Goal: Task Accomplishment & Management: Manage account settings

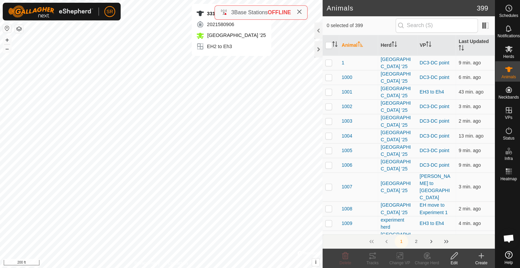
click at [231, 62] on div "3313 2021580906 [GEOGRAPHIC_DATA] '25 EH2 to Eh3 + – ⇧ i © Mapbox , © OpenStree…" at bounding box center [160, 134] width 321 height 268
checkbox input "true"
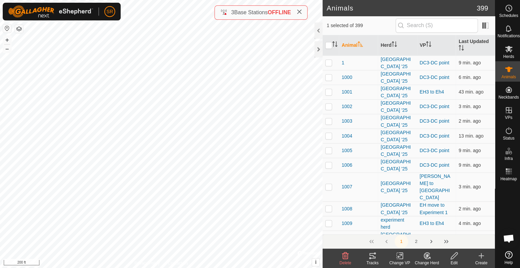
click at [398, 252] on icon at bounding box center [398, 255] width 8 height 8
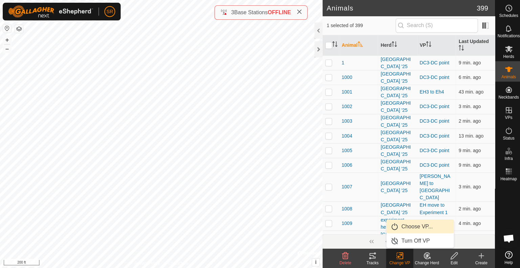
click at [420, 228] on link "Choose VP..." at bounding box center [418, 226] width 67 height 14
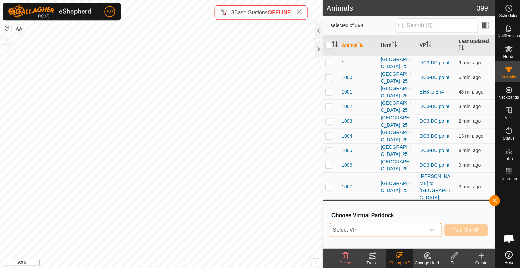
click at [406, 226] on span "Select VP" at bounding box center [376, 229] width 94 height 14
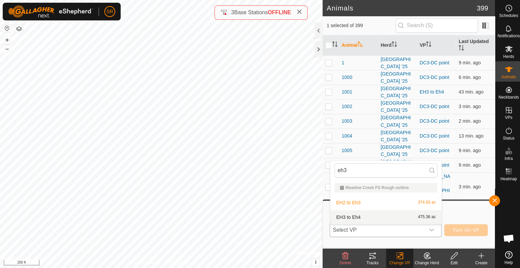
type input "eh3"
click at [393, 216] on li "EH3 to Eh4 475.36 ac" at bounding box center [384, 216] width 111 height 14
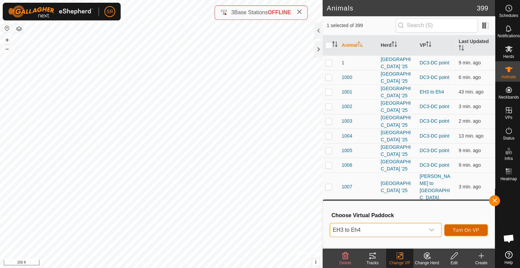
click at [463, 225] on button "Turn On VP" at bounding box center [463, 229] width 43 height 12
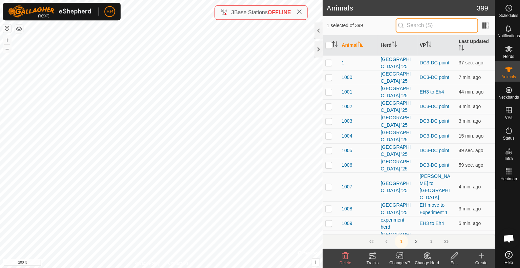
click at [425, 23] on input "text" at bounding box center [435, 25] width 82 height 14
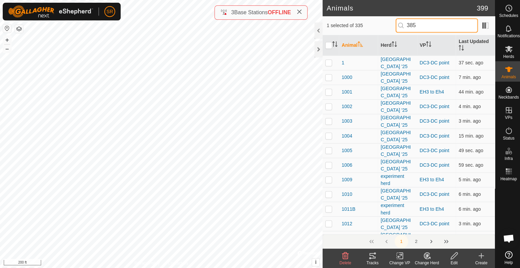
type input "3850"
checkbox input "true"
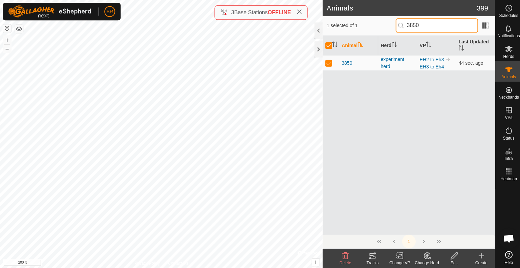
drag, startPoint x: 428, startPoint y: 22, endPoint x: 379, endPoint y: 17, distance: 49.0
click at [379, 17] on div "1 selected of 1 3850" at bounding box center [407, 25] width 172 height 19
checkbox input "false"
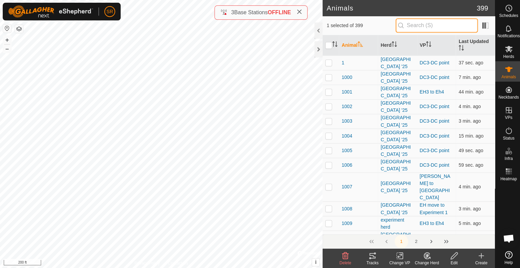
click at [412, 26] on input "text" at bounding box center [435, 25] width 82 height 14
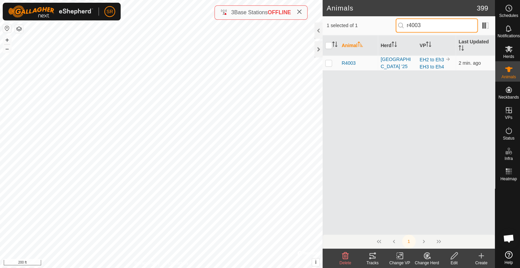
click at [427, 29] on input "r4003" at bounding box center [435, 25] width 82 height 14
click at [431, 21] on input "6281" at bounding box center [435, 25] width 82 height 14
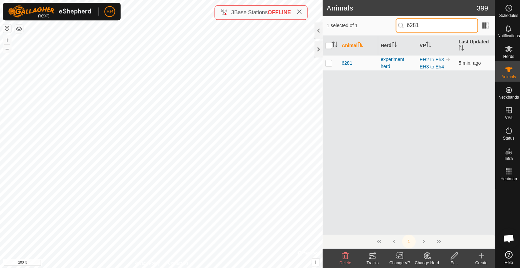
click at [431, 21] on input "6281" at bounding box center [435, 25] width 82 height 14
type input "6155"
drag, startPoint x: 424, startPoint y: 25, endPoint x: 376, endPoint y: 28, distance: 47.8
click at [376, 28] on div "1 selected of 1 6155" at bounding box center [407, 25] width 164 height 14
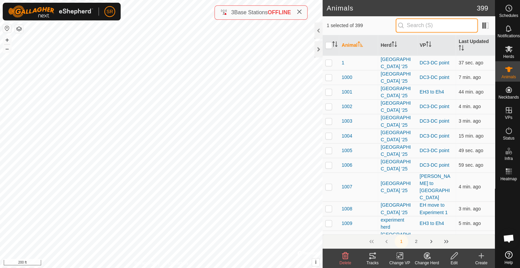
click at [437, 27] on input "text" at bounding box center [435, 25] width 82 height 14
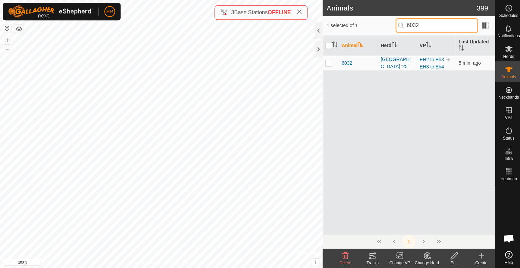
click at [434, 26] on input "6032" at bounding box center [435, 25] width 82 height 14
type input "3814"
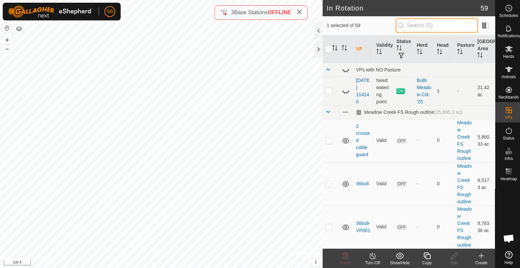
click at [432, 26] on input "text" at bounding box center [435, 25] width 82 height 14
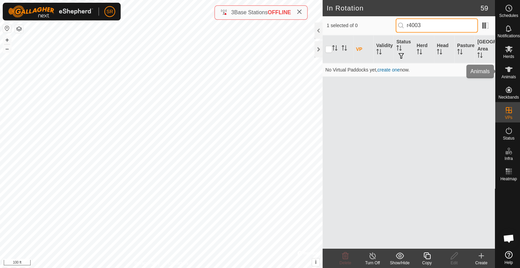
type input "r4003"
click at [504, 67] on icon at bounding box center [506, 68] width 7 height 5
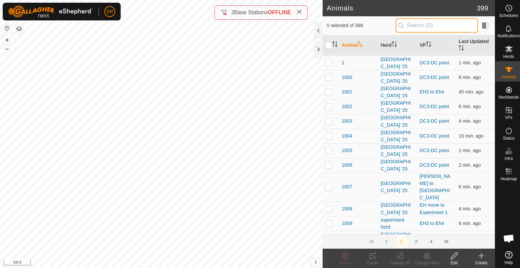
click at [430, 25] on input "text" at bounding box center [435, 25] width 82 height 14
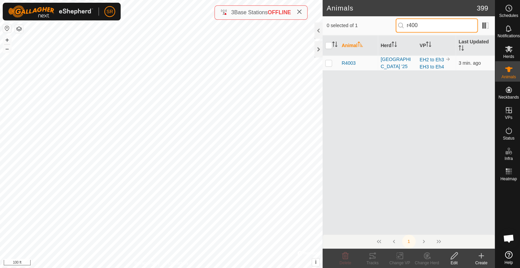
drag, startPoint x: 435, startPoint y: 25, endPoint x: 405, endPoint y: 24, distance: 30.1
click at [405, 24] on input "r400" at bounding box center [435, 25] width 82 height 14
click at [436, 21] on input "1089" at bounding box center [435, 25] width 82 height 14
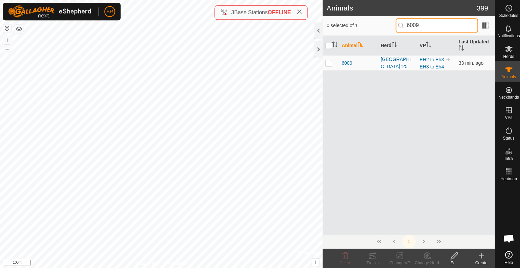
click at [430, 26] on input "6009" at bounding box center [435, 25] width 82 height 14
click at [424, 26] on input "1340" at bounding box center [435, 25] width 82 height 14
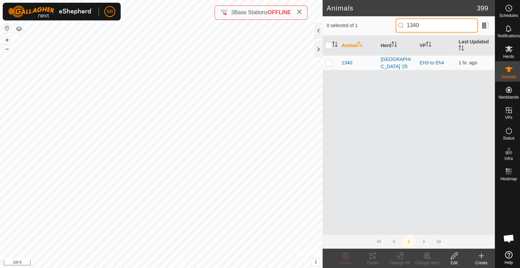
click at [424, 26] on input "1340" at bounding box center [435, 25] width 82 height 14
click at [424, 28] on input "6296" at bounding box center [435, 25] width 82 height 14
click at [435, 27] on input "3313" at bounding box center [435, 25] width 82 height 14
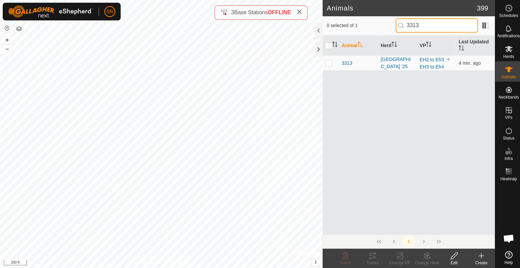
click at [435, 27] on input "3313" at bounding box center [435, 25] width 82 height 14
click at [434, 27] on input "6009" at bounding box center [435, 25] width 82 height 14
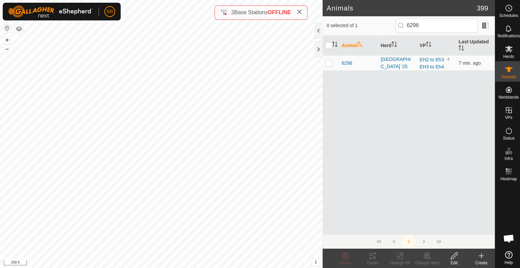
click at [370, 164] on div "Animal Herd VP Last Updated [GEOGRAPHIC_DATA] 7 min. ago" at bounding box center [407, 134] width 172 height 198
click at [433, 27] on input "6296" at bounding box center [435, 25] width 82 height 14
type input "b936"
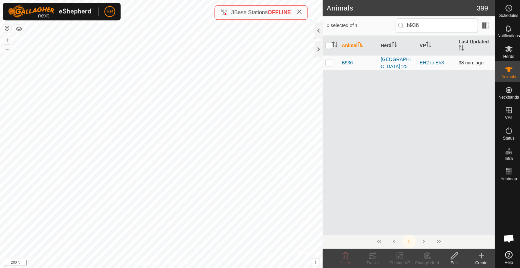
click at [328, 62] on p-checkbox at bounding box center [327, 62] width 7 height 5
checkbox input "true"
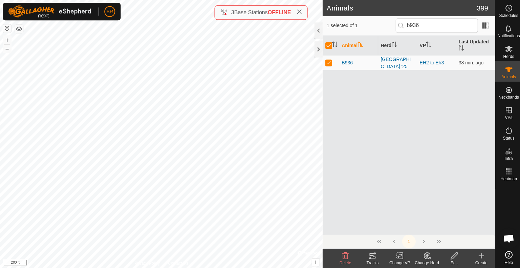
click at [396, 259] on div "Change VP" at bounding box center [398, 262] width 27 height 6
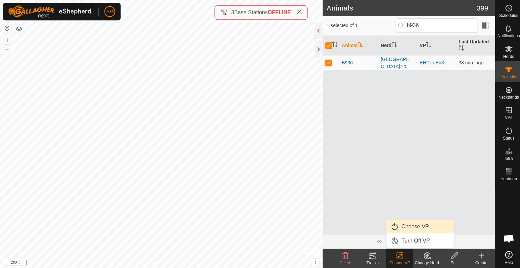
click at [415, 224] on link "Choose VP..." at bounding box center [418, 226] width 67 height 14
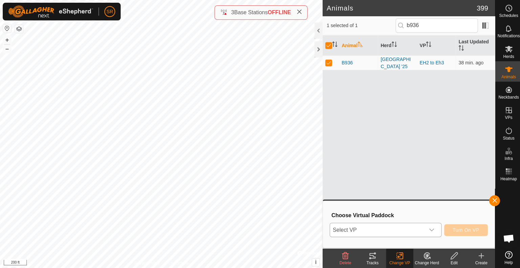
click at [403, 228] on span "Select VP" at bounding box center [376, 229] width 94 height 14
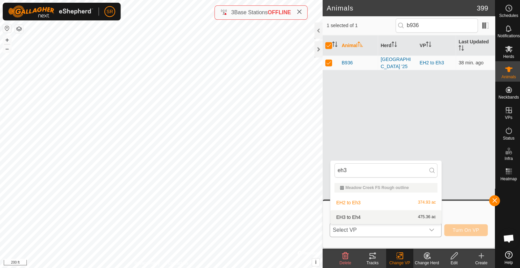
type input "eh3"
click at [395, 213] on li "EH3 to Eh4 475.36 ac" at bounding box center [384, 216] width 111 height 14
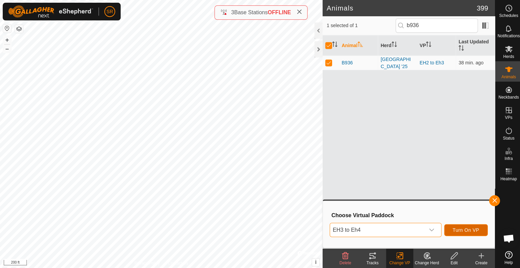
click at [475, 227] on span "Turn On VP" at bounding box center [464, 228] width 26 height 5
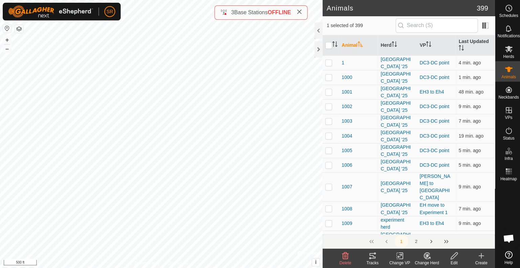
click at [400, 254] on icon at bounding box center [398, 255] width 8 height 8
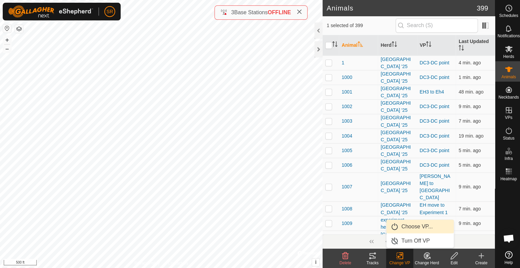
click at [414, 227] on link "Choose VP..." at bounding box center [418, 226] width 67 height 14
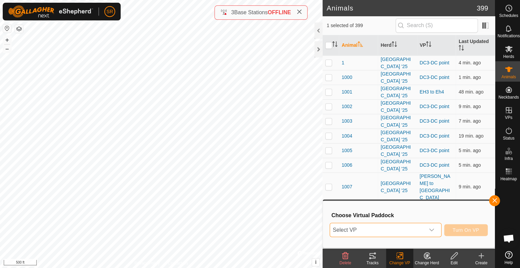
click at [411, 229] on span "Select VP" at bounding box center [376, 229] width 94 height 14
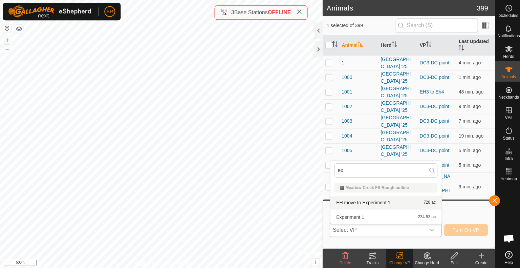
type input "ex"
click at [411, 199] on li "EH move to Experiment 1 728 ac" at bounding box center [384, 202] width 111 height 14
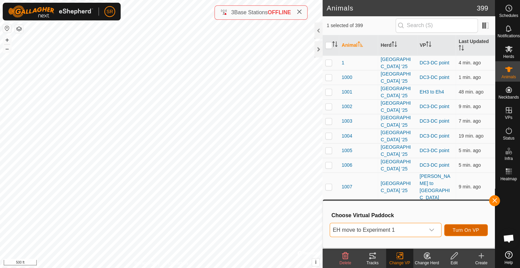
click at [473, 229] on span "Turn On VP" at bounding box center [464, 228] width 26 height 5
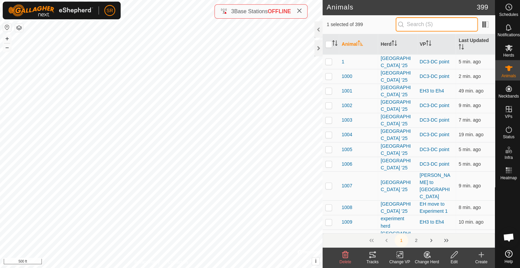
click at [409, 24] on input "text" at bounding box center [435, 25] width 82 height 14
type input "r404"
checkbox input "true"
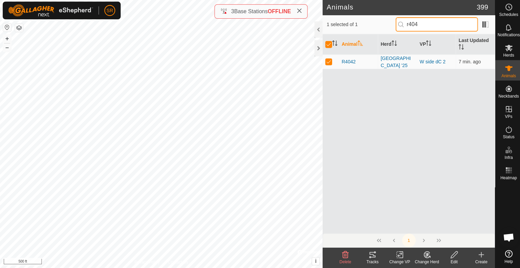
drag, startPoint x: 427, startPoint y: 21, endPoint x: 404, endPoint y: 27, distance: 23.8
click at [404, 27] on input "r404" at bounding box center [435, 25] width 82 height 14
type input "6045"
checkbox input "false"
type input "6045"
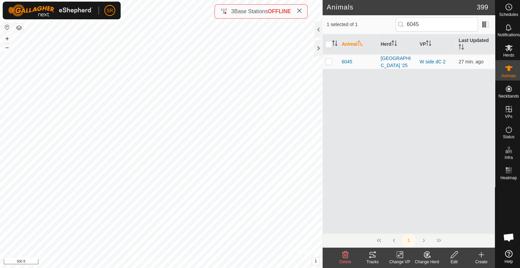
click at [371, 253] on icon at bounding box center [371, 255] width 8 height 8
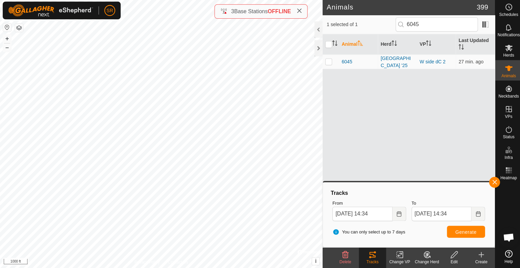
click at [268, 0] on html "SR Schedules Notifications Herds Animals Neckbands VPs Status Infra Heatmap Hel…" at bounding box center [260, 134] width 520 height 268
click at [94, 267] on html "SR Schedules Notifications Herds Animals Neckbands VPs Status Infra Heatmap Hel…" at bounding box center [260, 134] width 520 height 268
click at [464, 231] on span "Generate" at bounding box center [464, 231] width 21 height 5
click at [465, 231] on span "Generate" at bounding box center [464, 231] width 21 height 5
click at [491, 182] on button "button" at bounding box center [492, 182] width 11 height 11
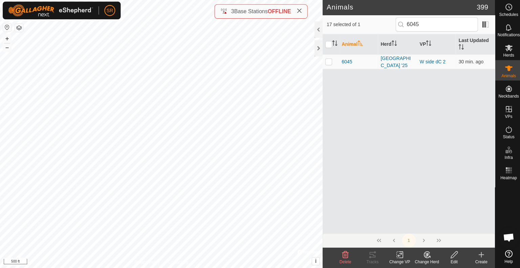
click at [397, 252] on icon at bounding box center [398, 255] width 8 height 8
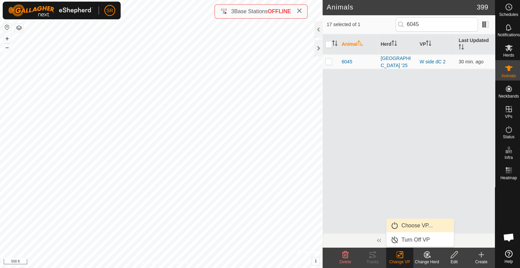
click at [413, 226] on link "Choose VP..." at bounding box center [418, 226] width 67 height 14
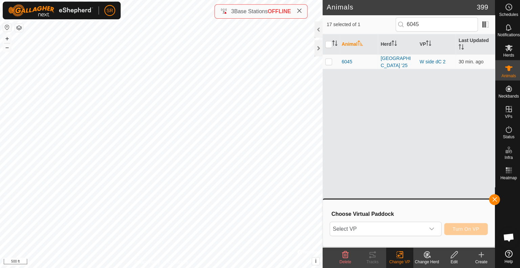
click at [413, 226] on span "Select VP" at bounding box center [376, 229] width 94 height 14
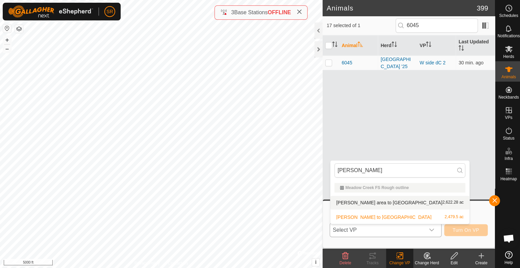
type input "[PERSON_NAME]"
click at [365, 204] on li "[PERSON_NAME] area to dc 2,622.28 ac" at bounding box center [398, 202] width 138 height 14
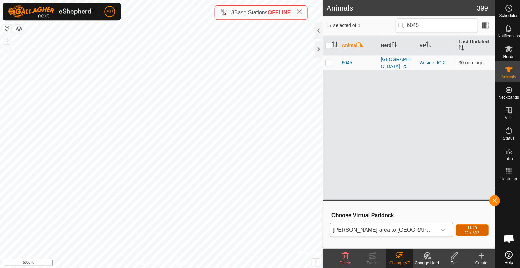
click at [470, 228] on span "Turn On VP" at bounding box center [470, 228] width 16 height 11
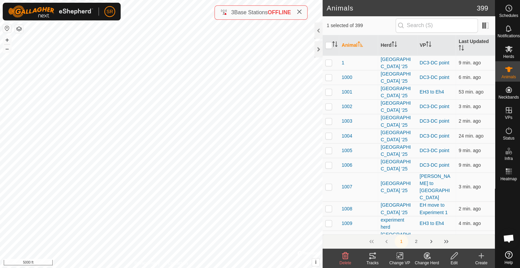
click at [371, 252] on icon at bounding box center [371, 254] width 6 height 5
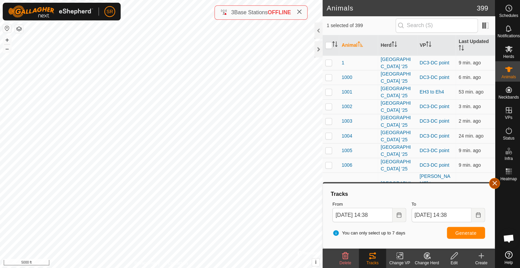
click at [494, 183] on button "button" at bounding box center [492, 182] width 11 height 11
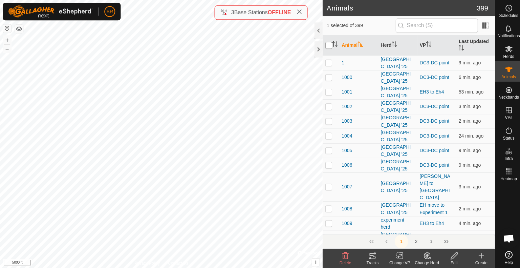
click at [327, 46] on input "checkbox" at bounding box center [327, 45] width 7 height 7
checkbox input "true"
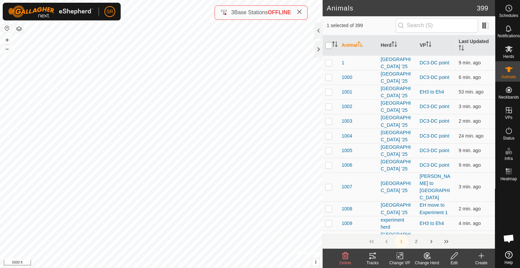
checkbox input "true"
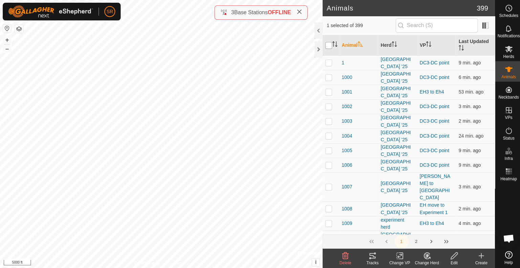
checkbox input "true"
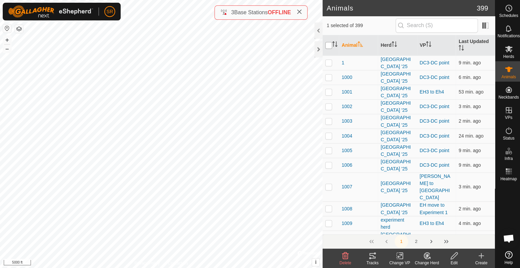
checkbox input "true"
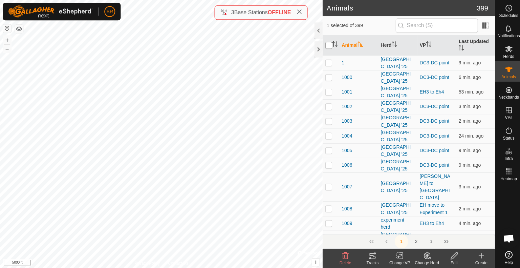
checkbox input "true"
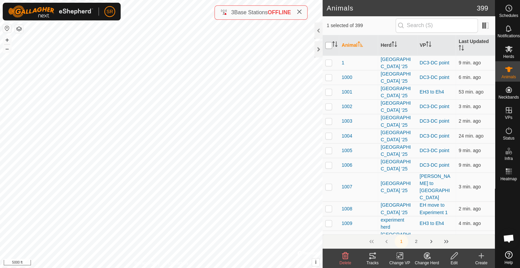
checkbox input "true"
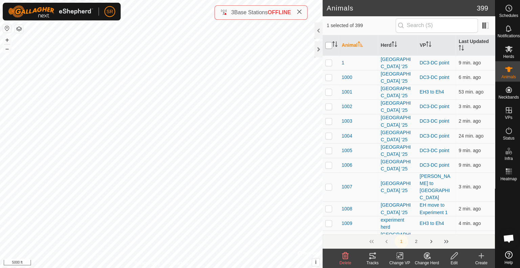
checkbox input "true"
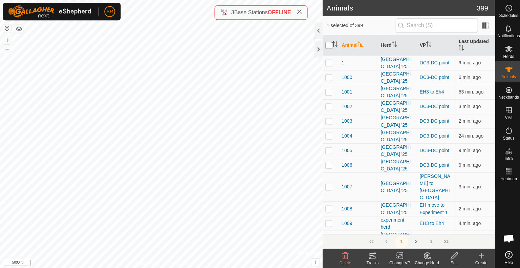
checkbox input "true"
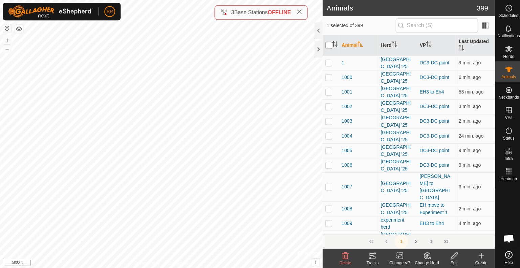
checkbox input "true"
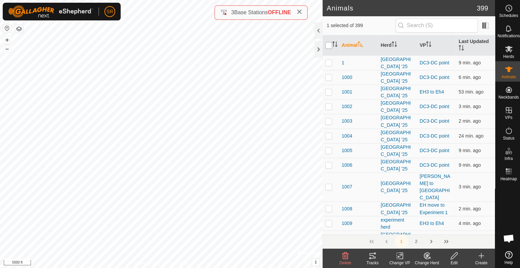
checkbox input "true"
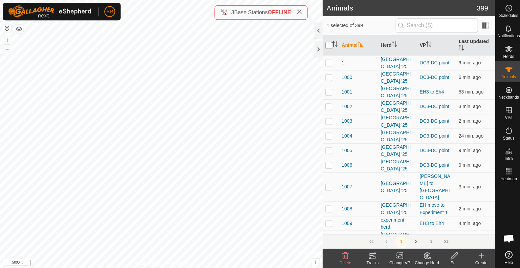
checkbox input "true"
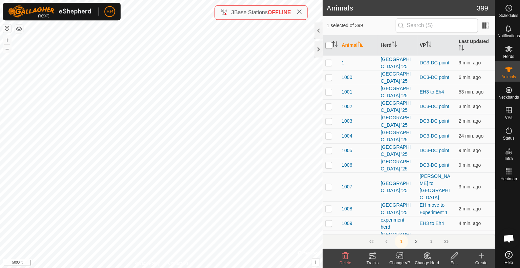
checkbox input "true"
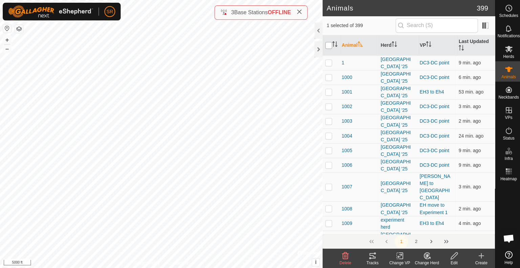
checkbox input "true"
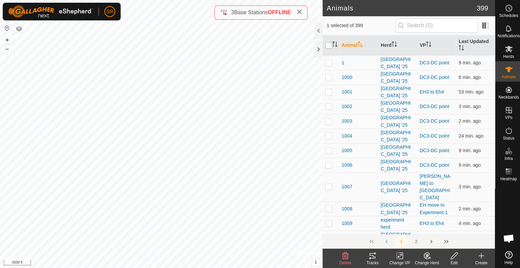
checkbox input "true"
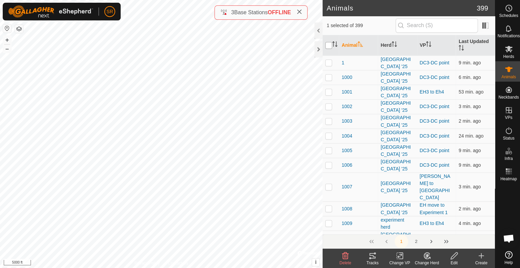
checkbox input "true"
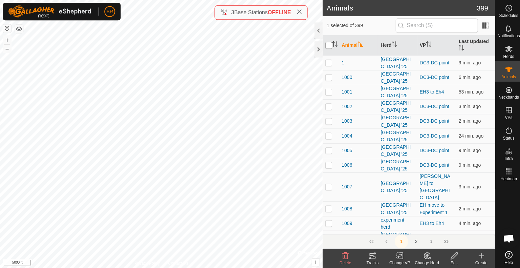
checkbox input "true"
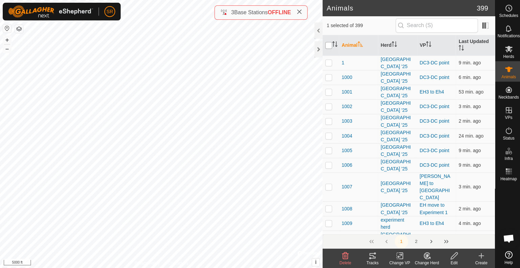
checkbox input "true"
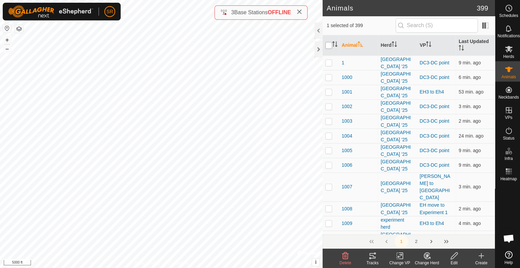
checkbox input "true"
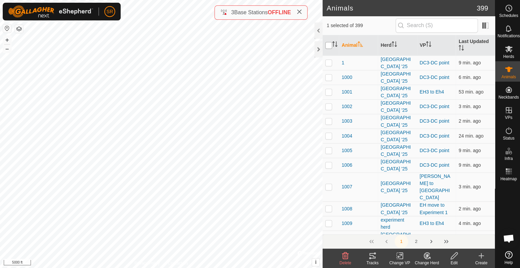
checkbox input "true"
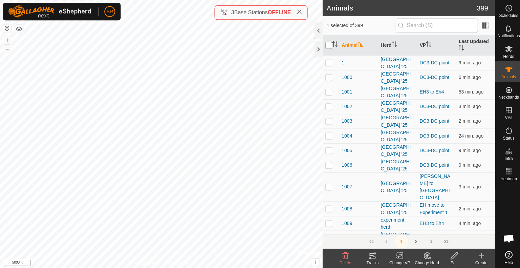
checkbox input "true"
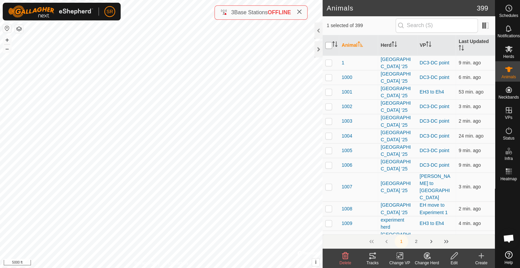
checkbox input "true"
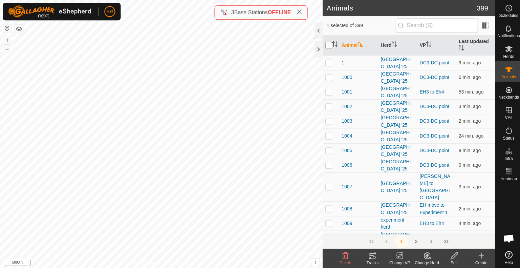
checkbox input "true"
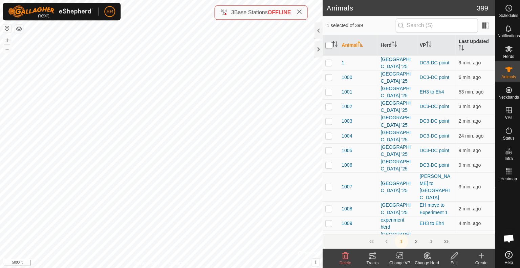
checkbox input "true"
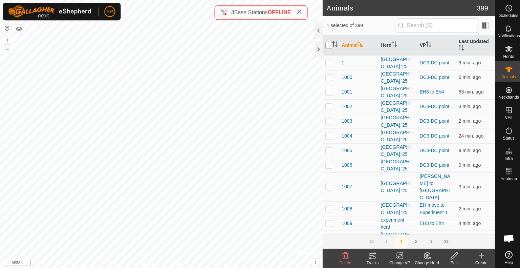
checkbox input "true"
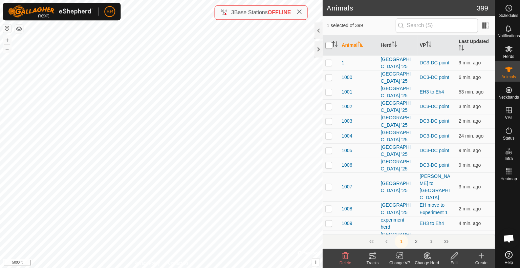
checkbox input "true"
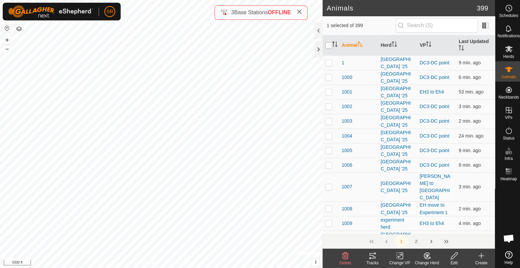
checkbox input "true"
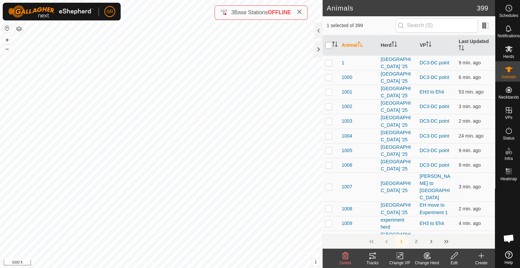
checkbox input "true"
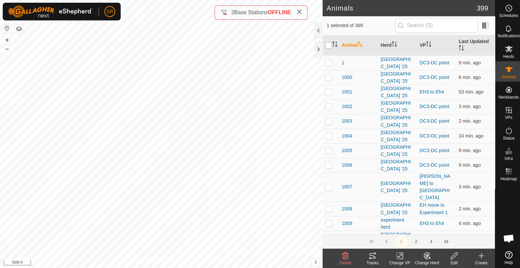
checkbox input "true"
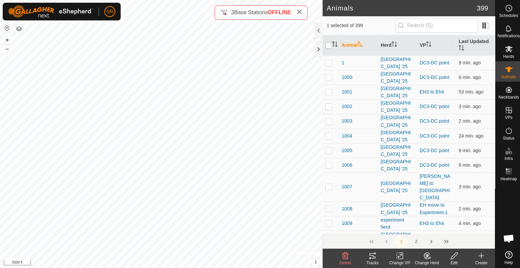
checkbox input "true"
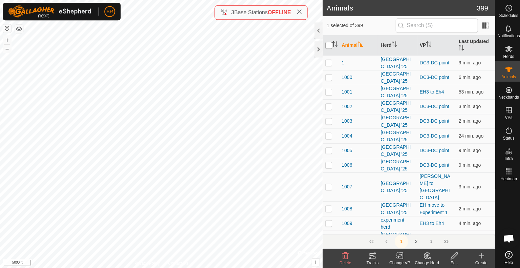
checkbox input "true"
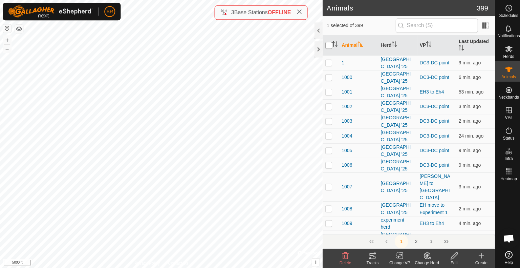
checkbox input "true"
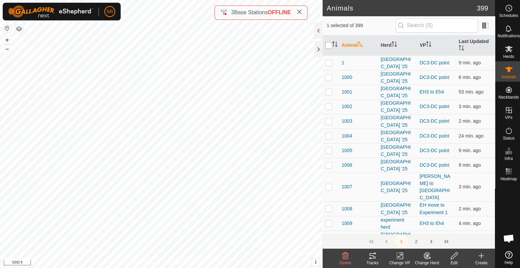
checkbox input "true"
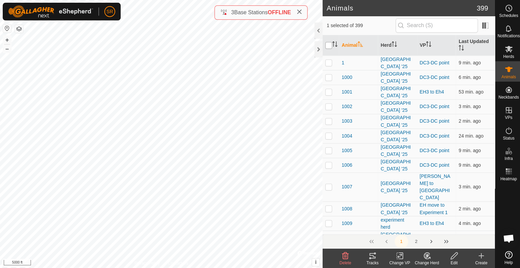
checkbox input "true"
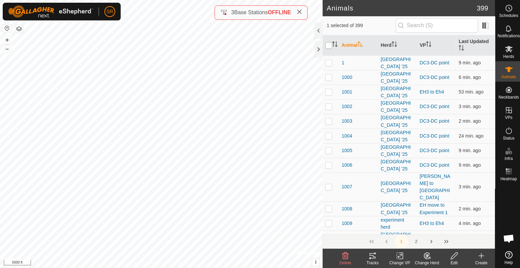
checkbox input "true"
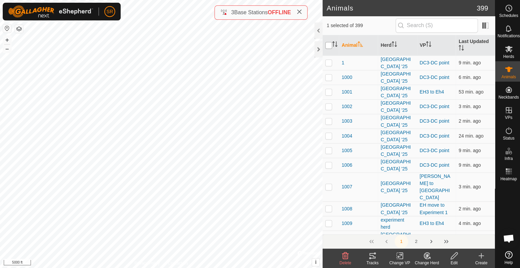
checkbox input "true"
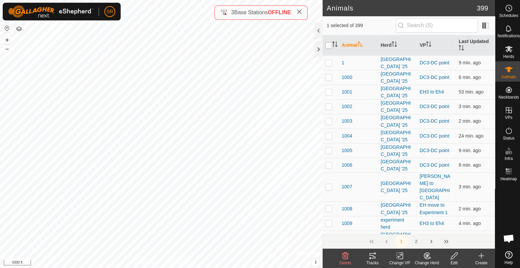
checkbox input "true"
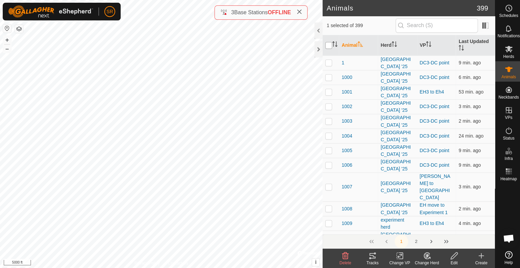
checkbox input "true"
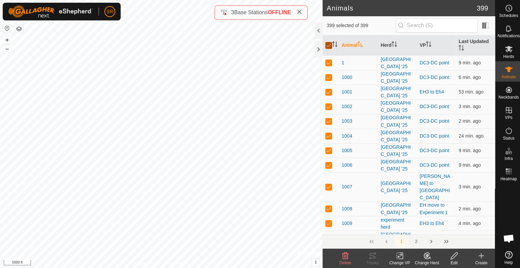
click at [327, 46] on input "checkbox" at bounding box center [327, 45] width 7 height 7
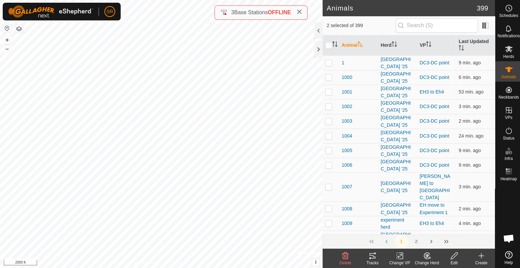
click at [398, 257] on icon at bounding box center [399, 255] width 3 height 6
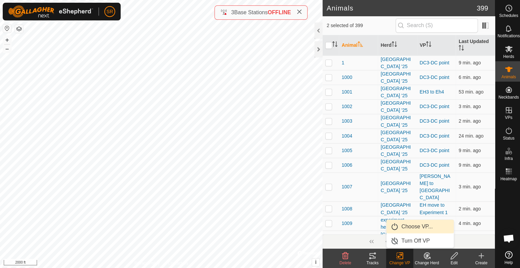
click at [410, 225] on link "Choose VP..." at bounding box center [418, 226] width 67 height 14
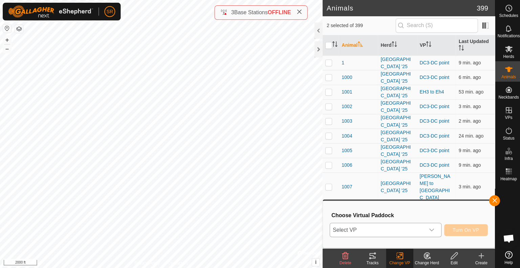
click at [388, 229] on span "Select VP" at bounding box center [376, 229] width 94 height 14
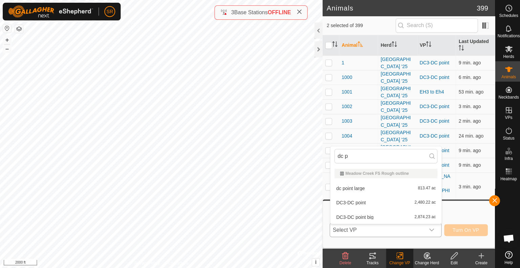
click at [370, 204] on li "DC3-DC point 2,480.22 ac" at bounding box center [384, 202] width 111 height 14
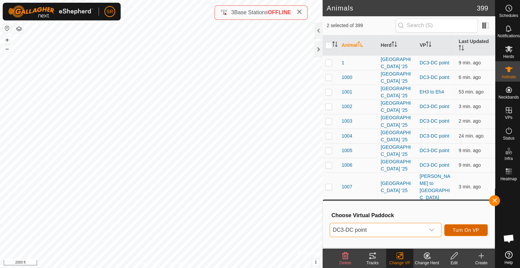
click at [463, 227] on span "Turn On VP" at bounding box center [464, 228] width 26 height 5
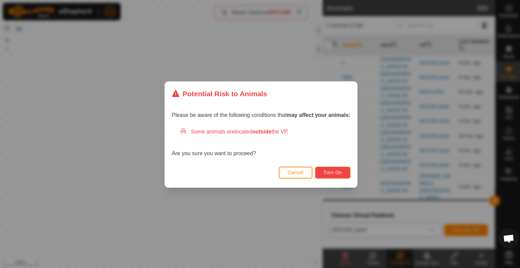
click at [339, 174] on span "Turn On" at bounding box center [331, 171] width 18 height 5
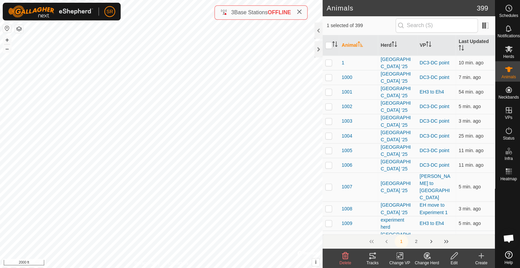
click at [397, 255] on icon at bounding box center [398, 255] width 8 height 8
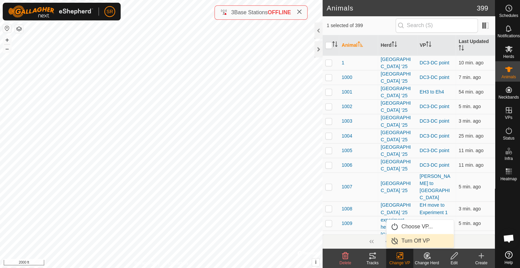
click at [402, 239] on link "Turn Off VP" at bounding box center [418, 240] width 67 height 14
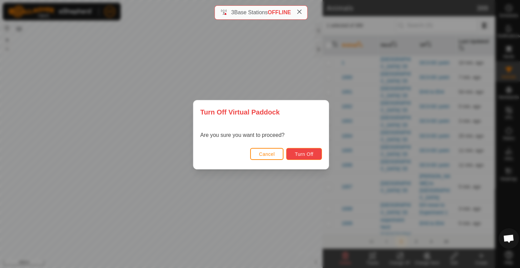
click at [295, 151] on span "Turn Off" at bounding box center [303, 153] width 19 height 5
